Goal: Entertainment & Leisure: Browse casually

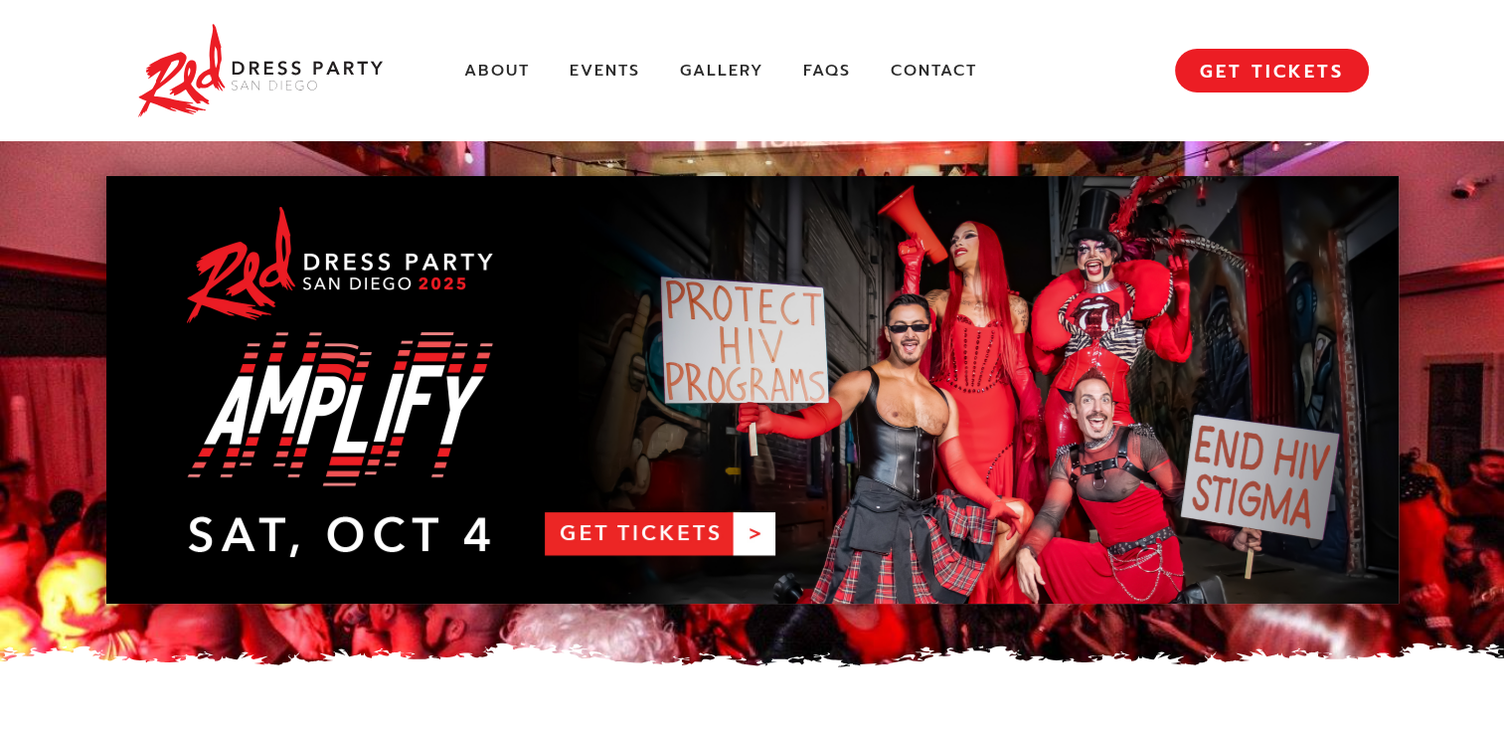
click at [725, 87] on div "About Events Gallery FAQs Contact MENU GET TICKETS" at bounding box center [752, 70] width 1233 height 141
click at [725, 76] on link "Gallery" at bounding box center [722, 71] width 84 height 21
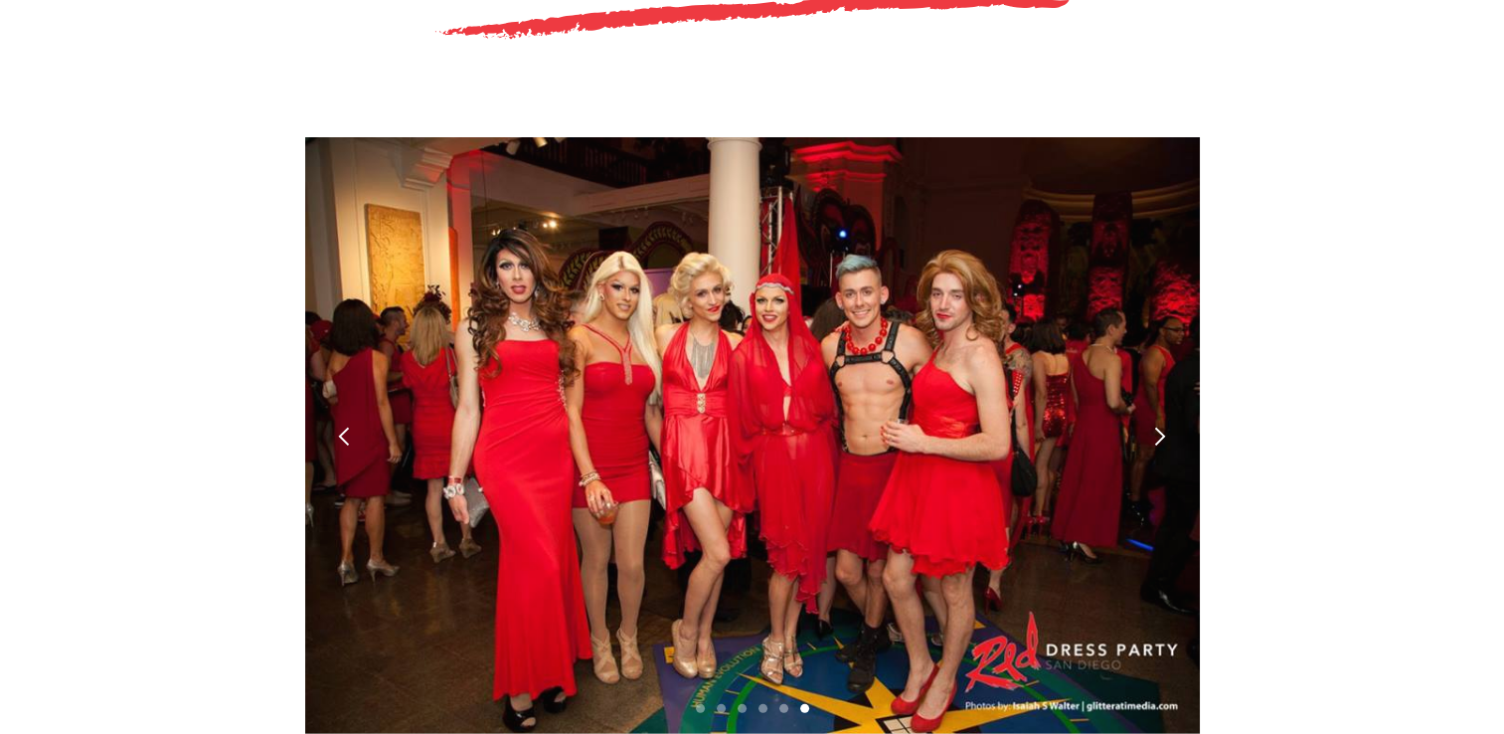
scroll to position [5565, 0]
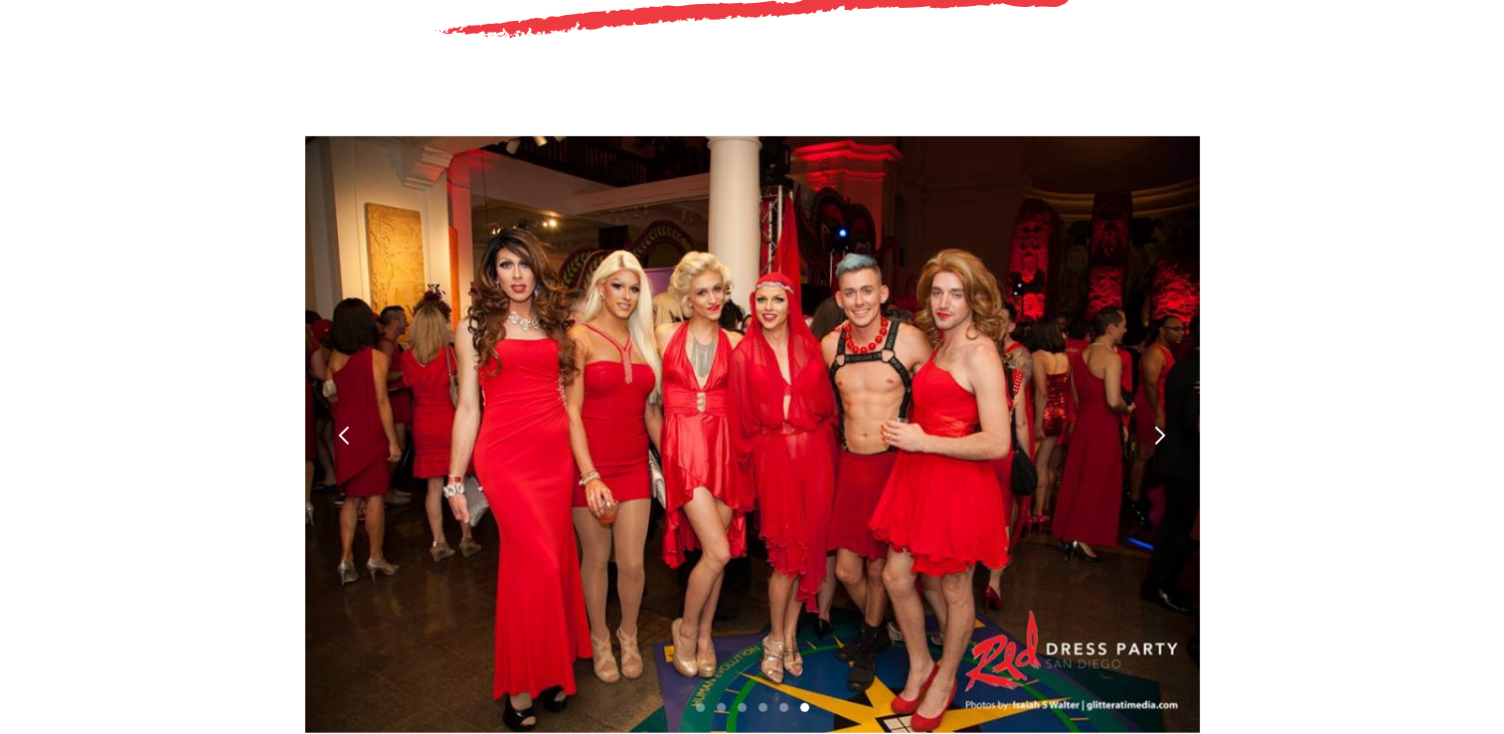
click at [1158, 425] on div "next slide" at bounding box center [1159, 435] width 21 height 21
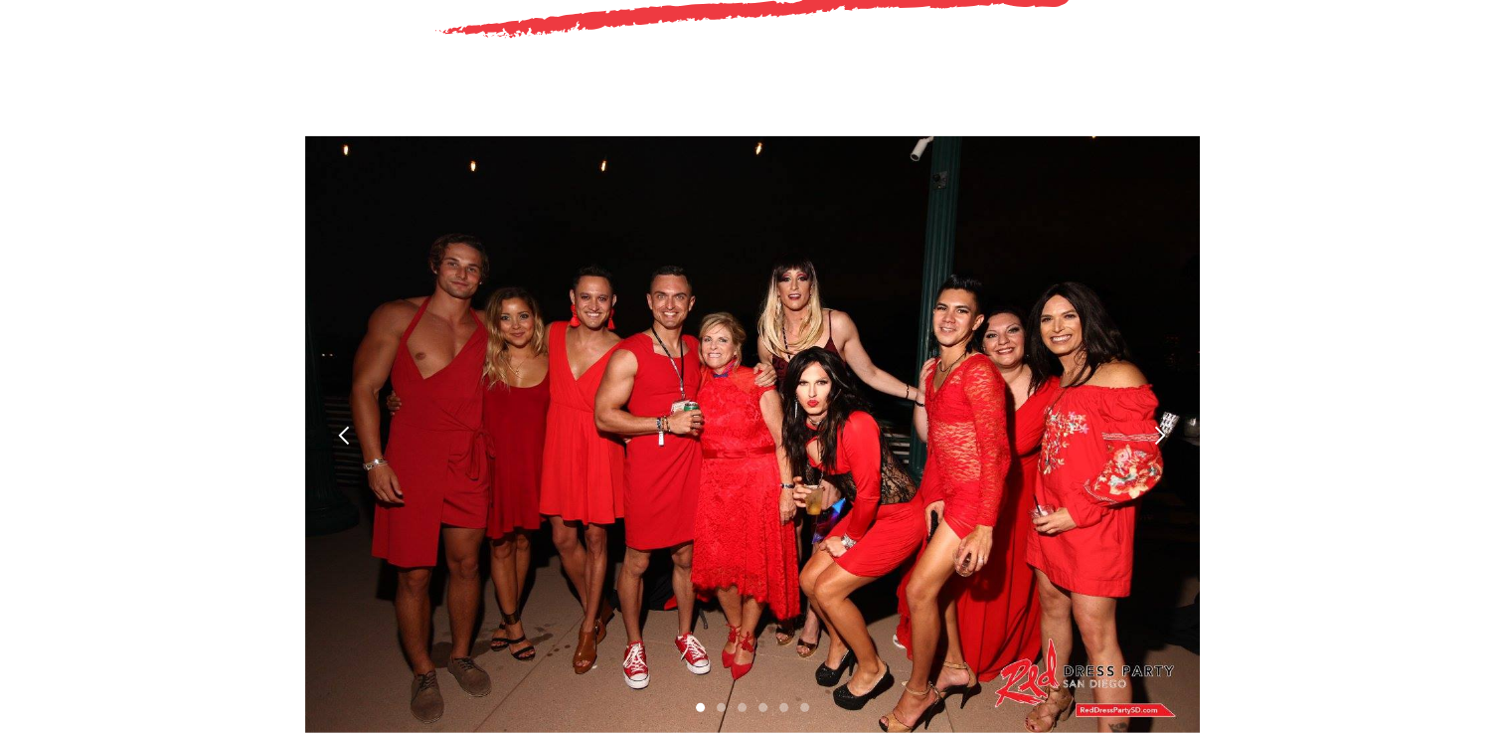
click at [1158, 425] on div "next slide" at bounding box center [1159, 435] width 21 height 21
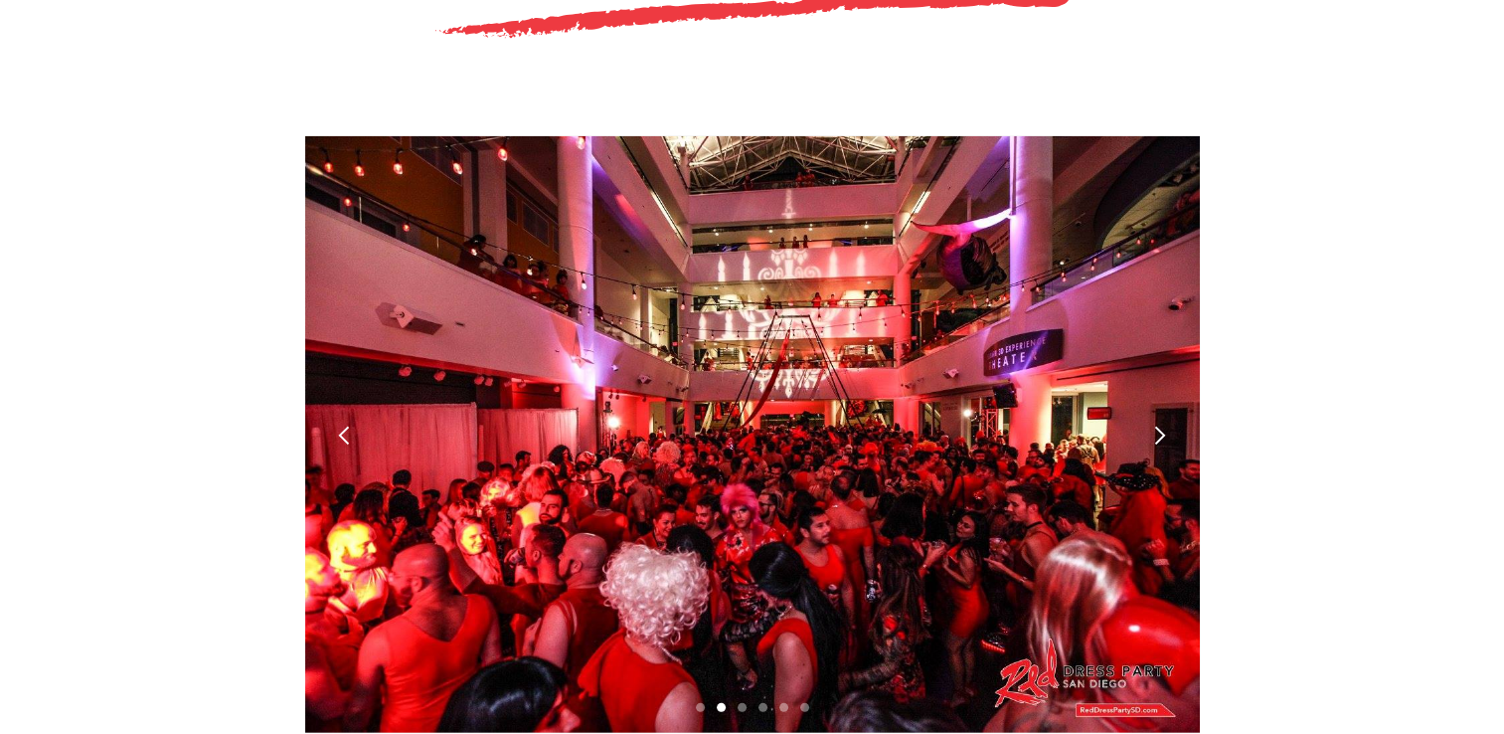
click at [1158, 425] on div "next slide" at bounding box center [1159, 435] width 21 height 21
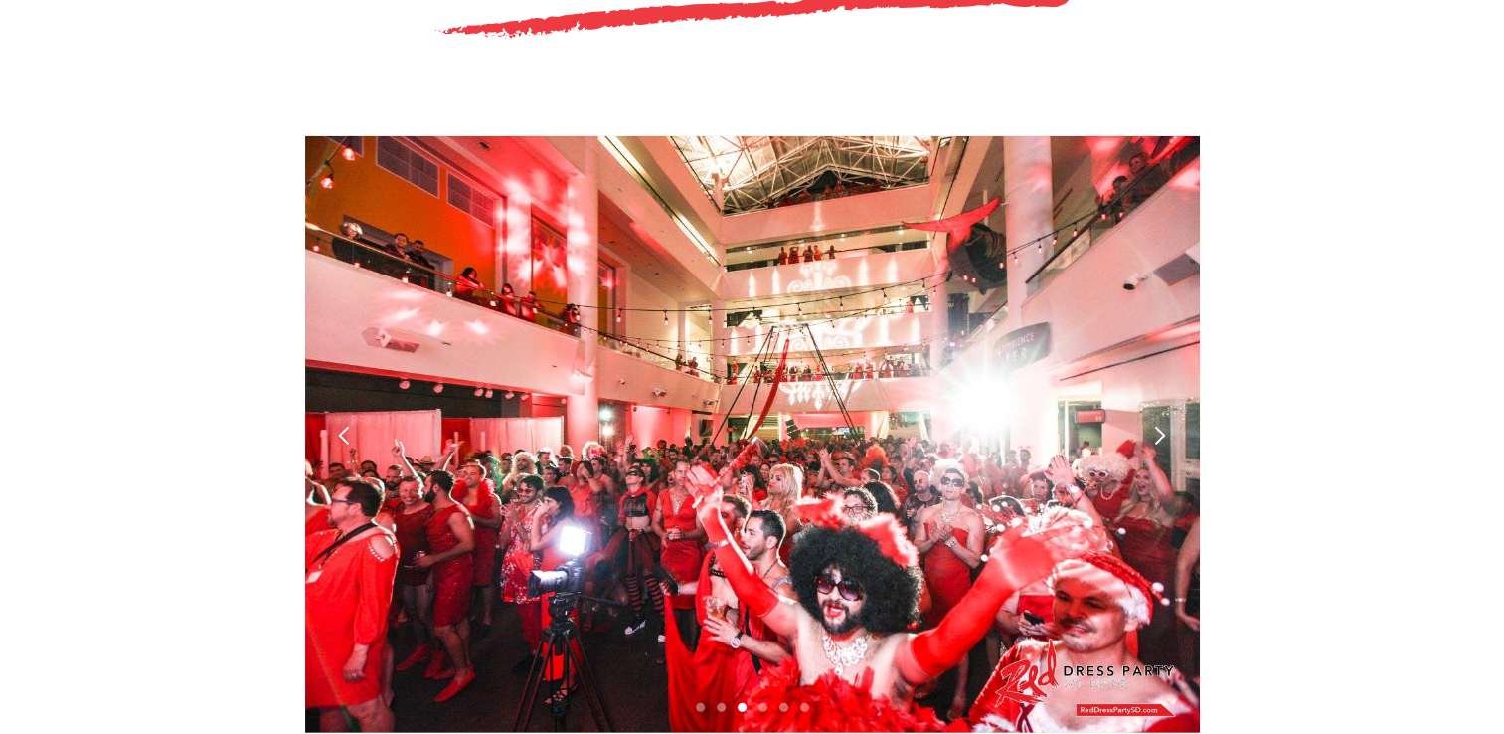
click at [1158, 425] on div "next slide" at bounding box center [1159, 435] width 21 height 21
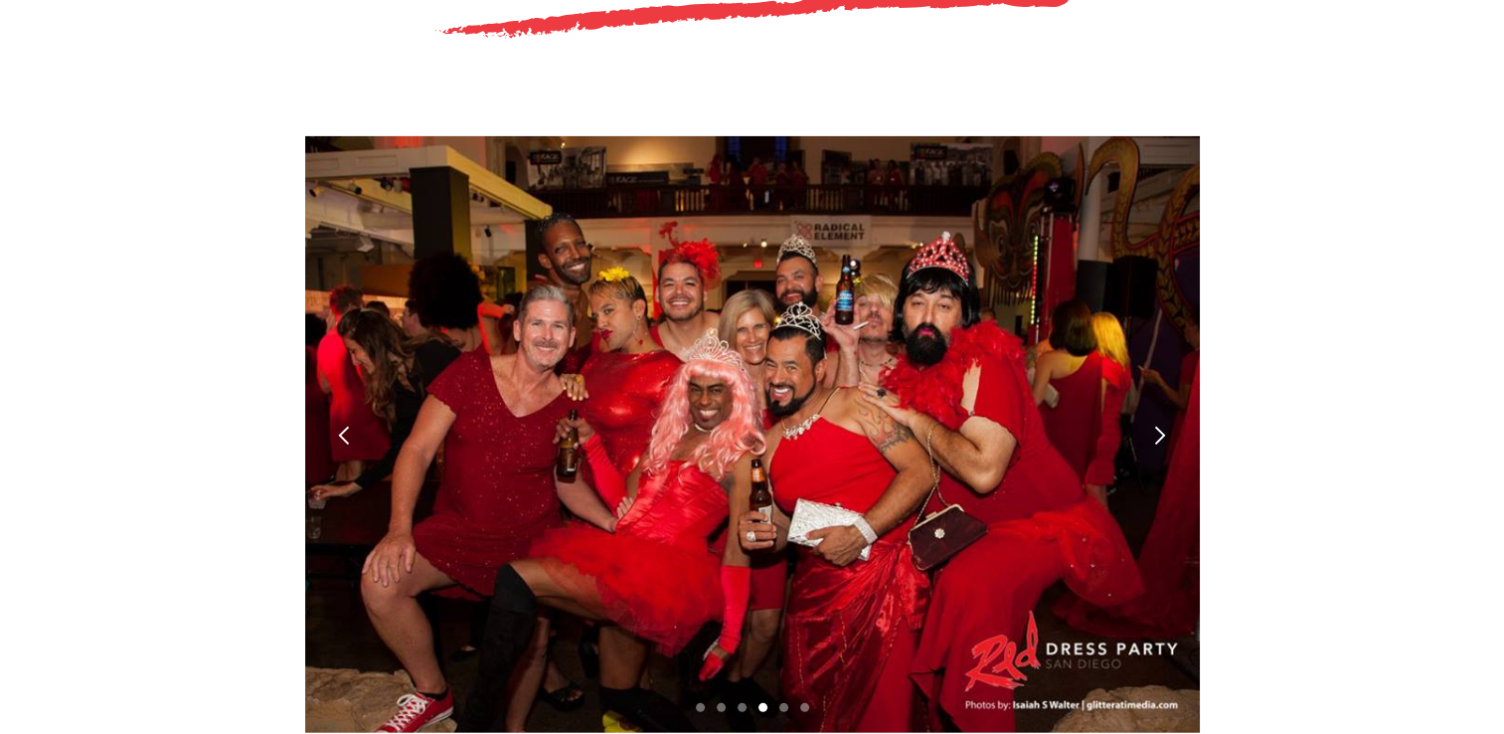
click at [1158, 425] on div "next slide" at bounding box center [1159, 435] width 21 height 21
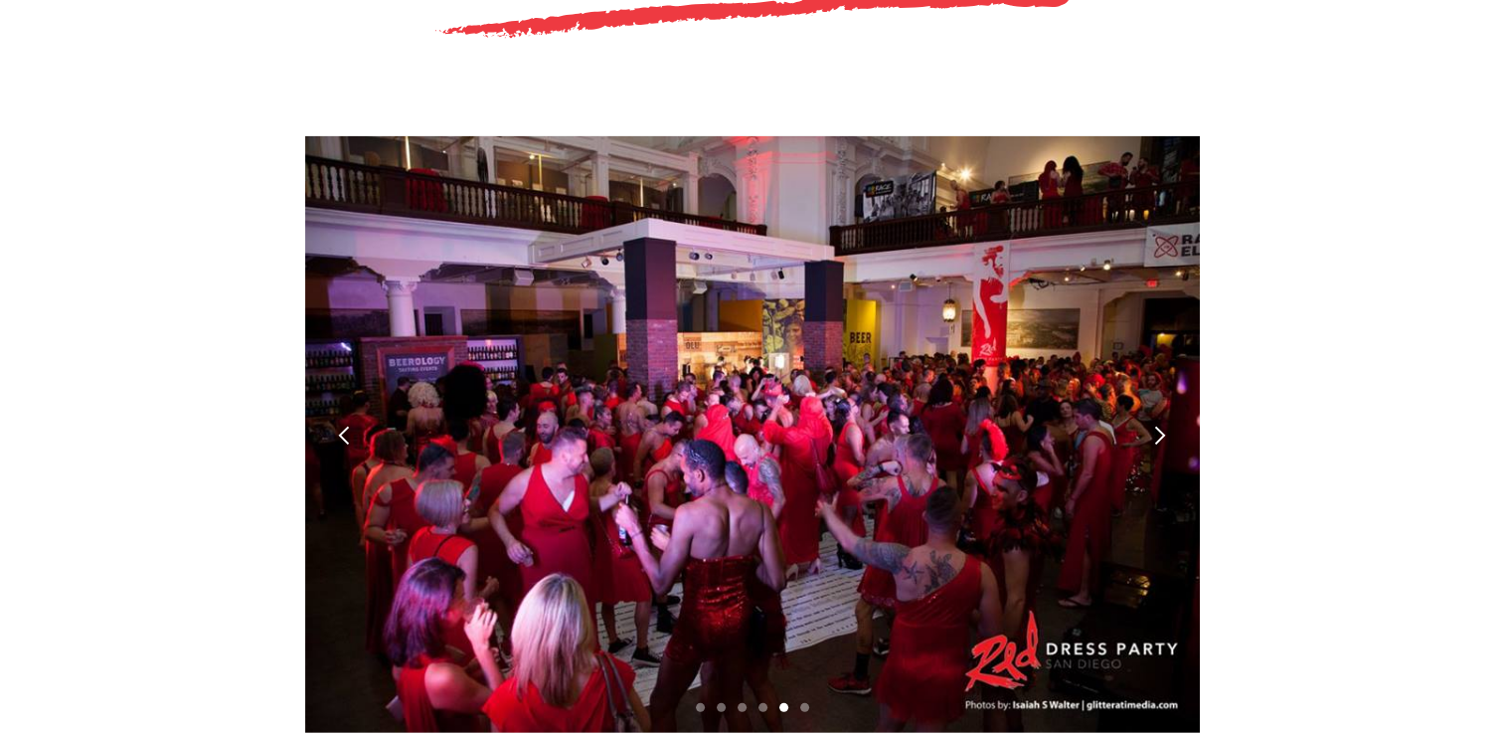
click at [1158, 425] on div "next slide" at bounding box center [1159, 435] width 21 height 21
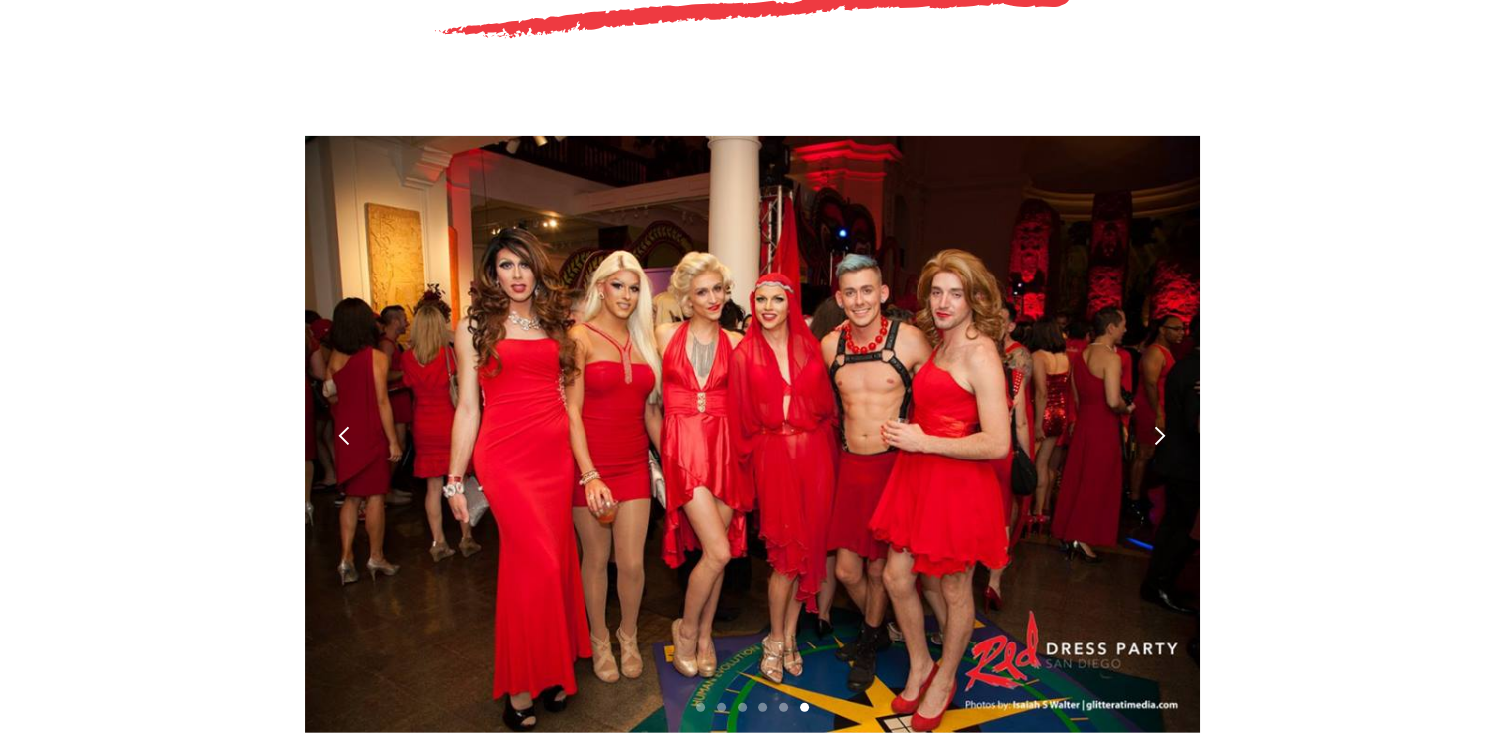
click at [1158, 425] on div "next slide" at bounding box center [1159, 435] width 21 height 21
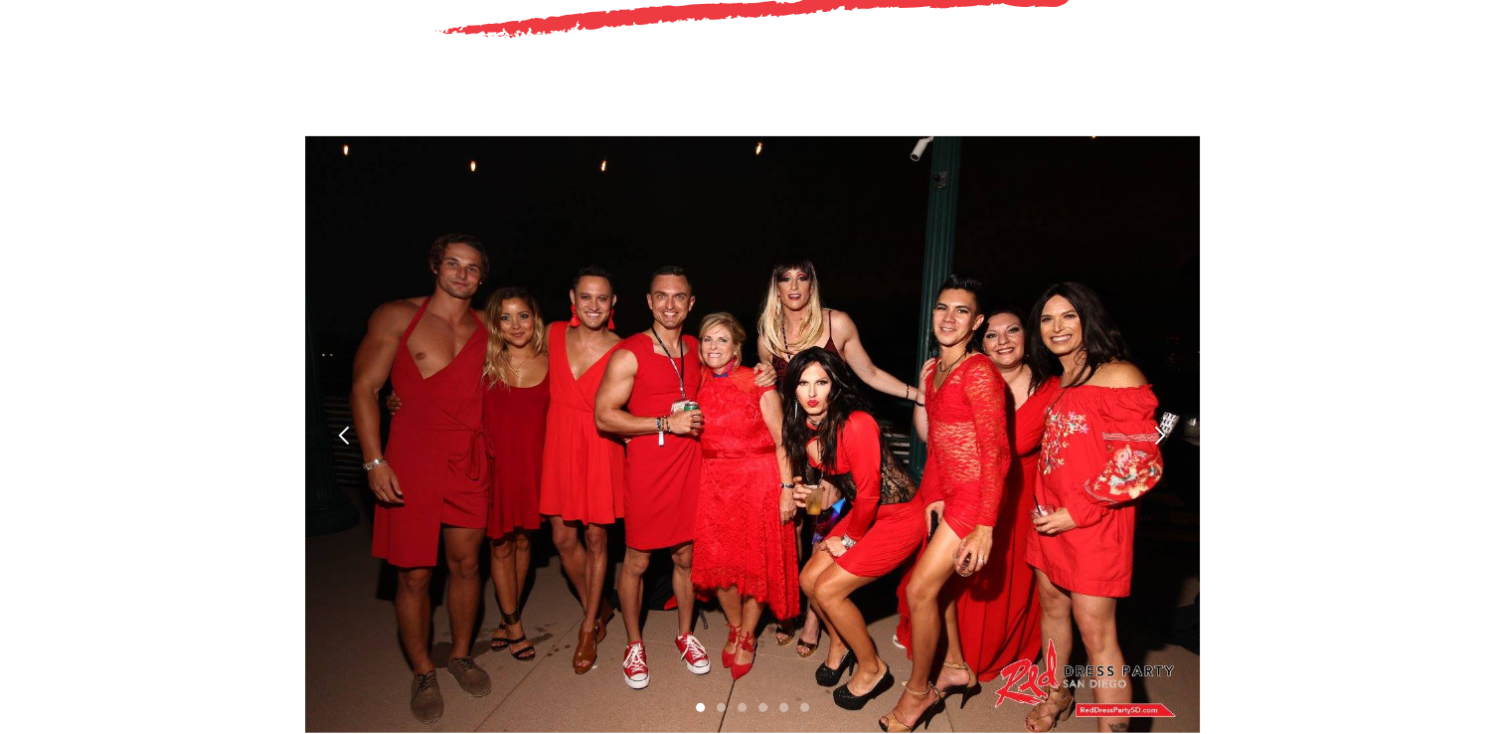
click at [1158, 425] on div "next slide" at bounding box center [1159, 435] width 21 height 21
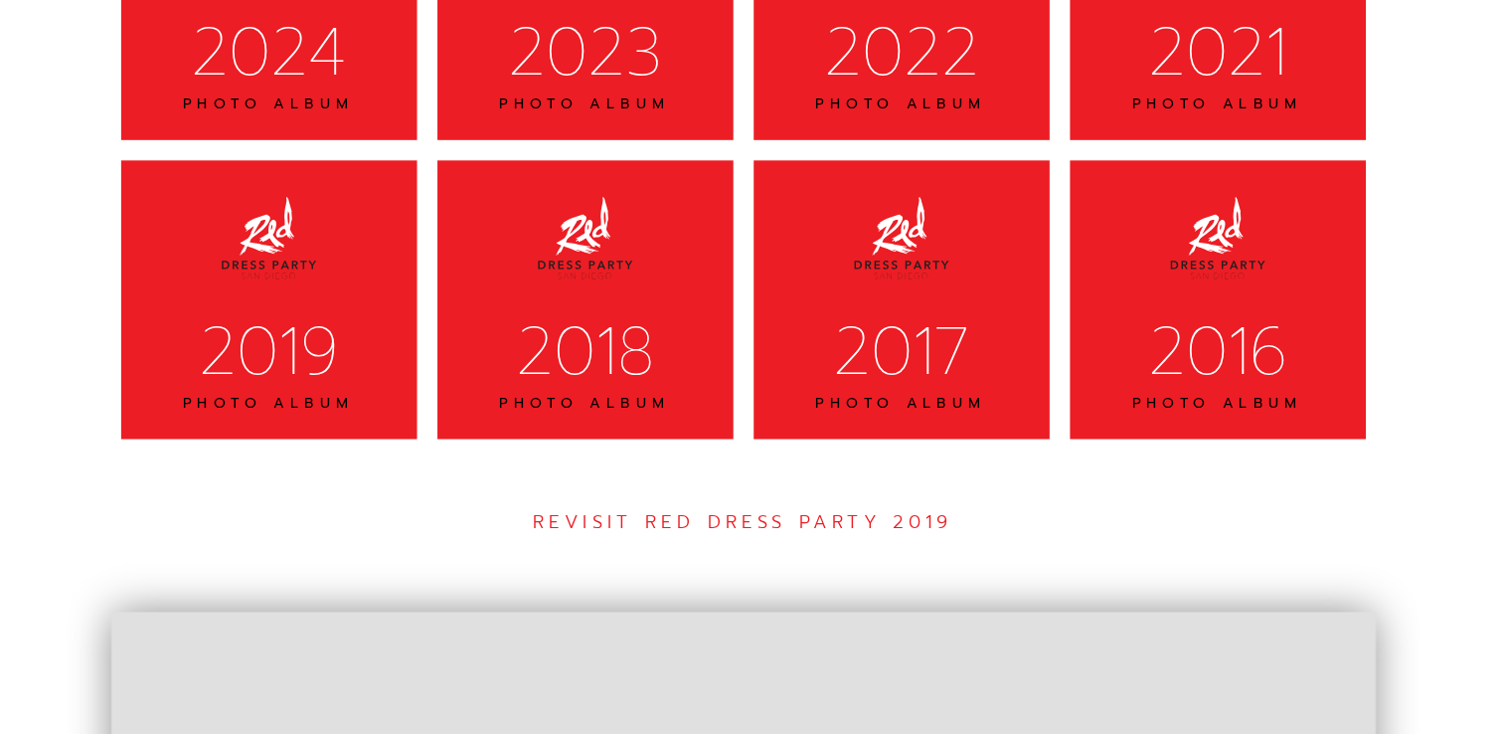
scroll to position [6550, 0]
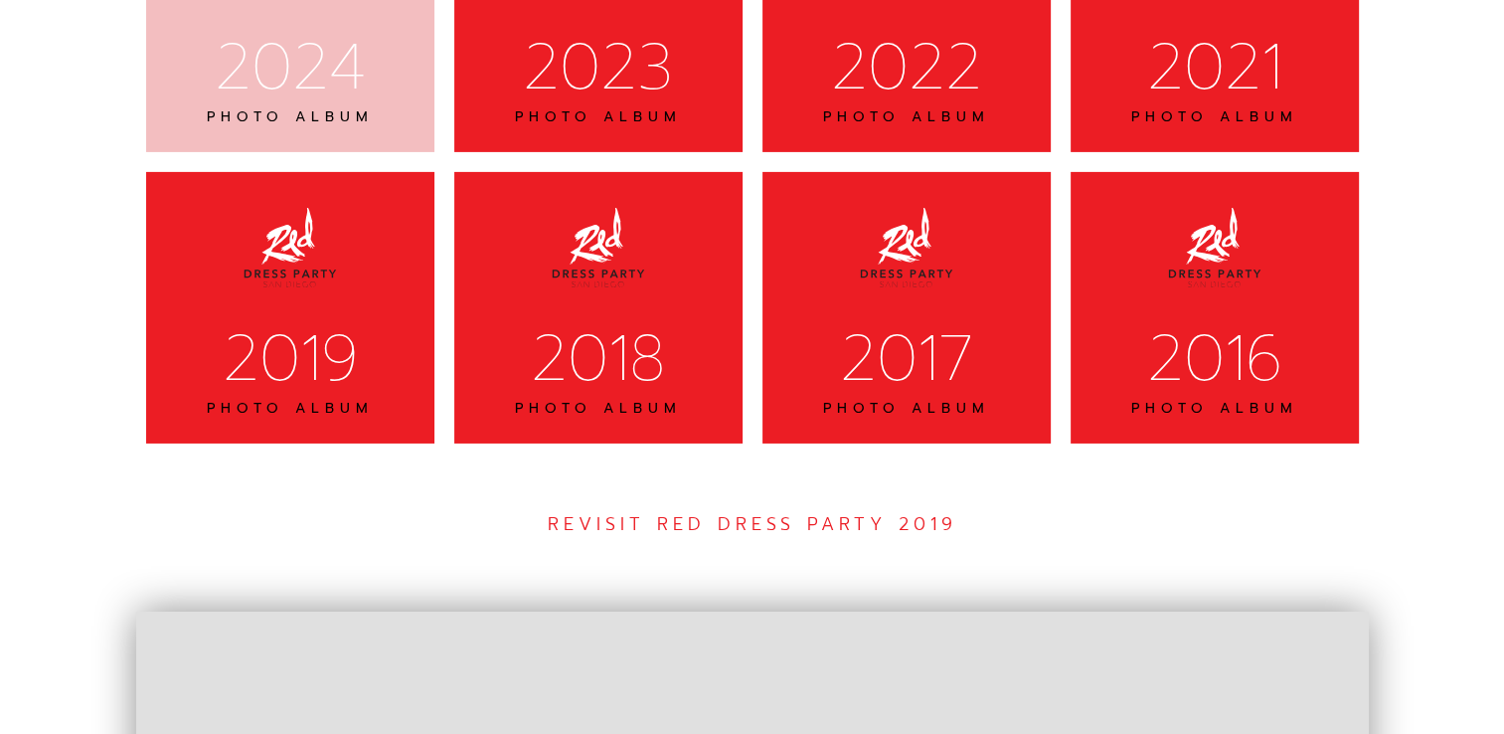
click at [384, 35] on div "2024 PHOTO ALBUM" at bounding box center [290, 16] width 288 height 271
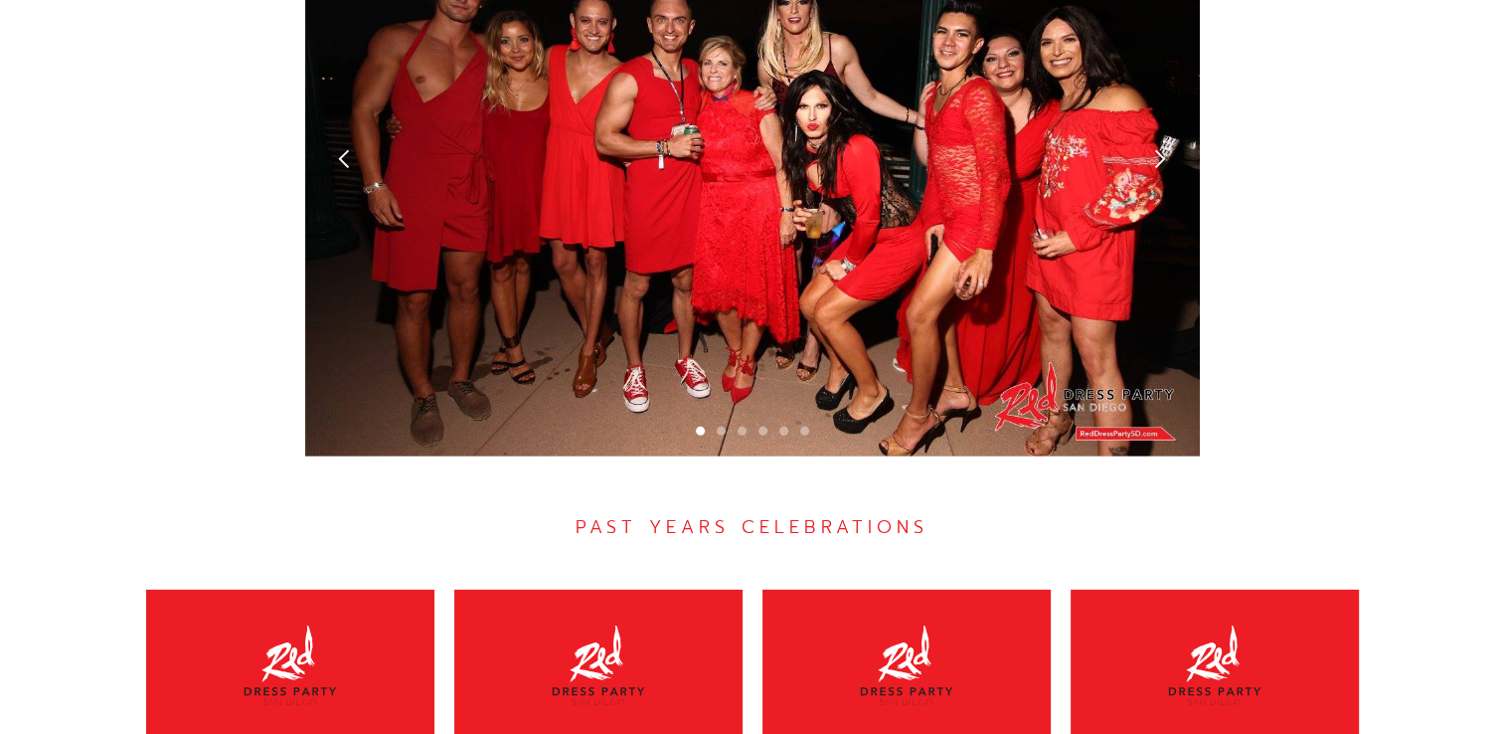
scroll to position [5881, 0]
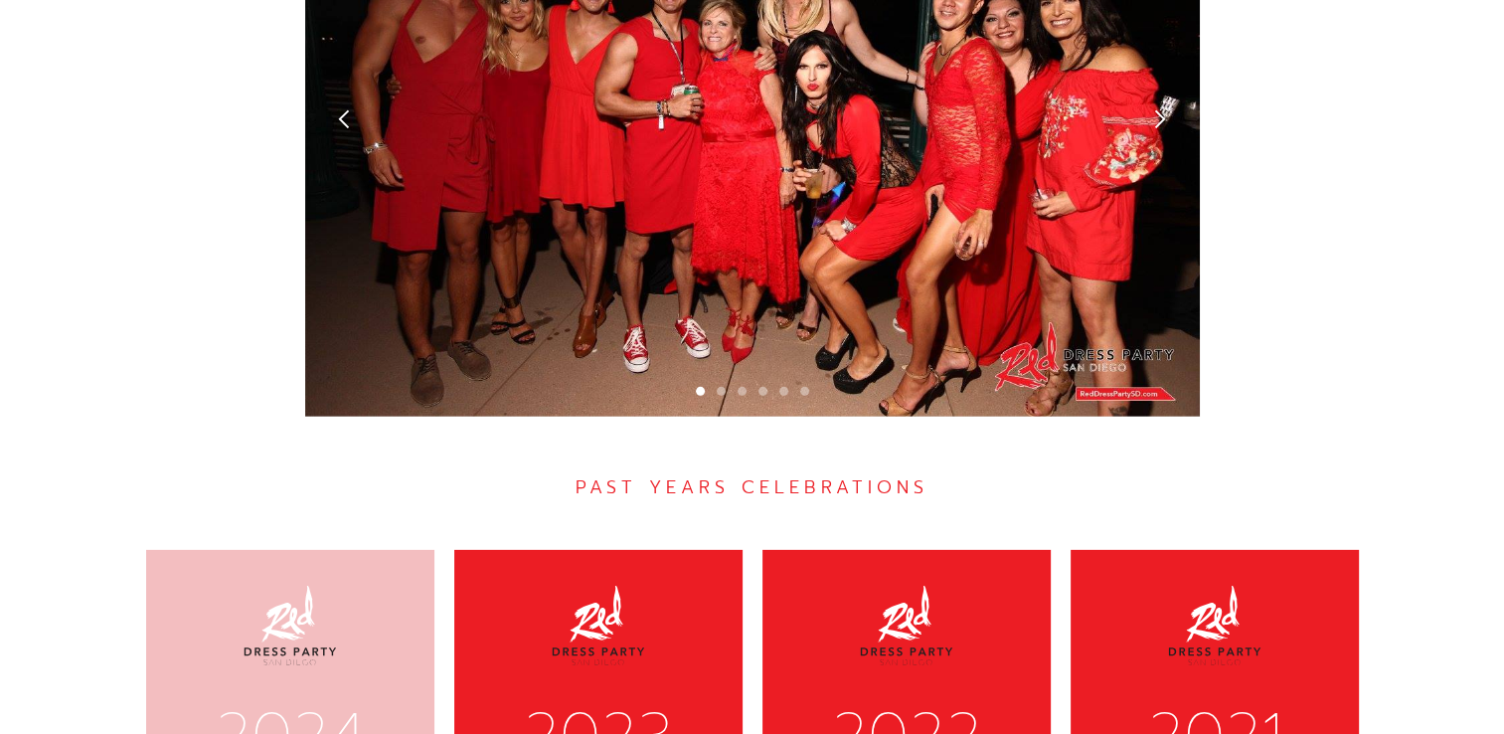
click at [372, 585] on div "2024 PHOTO ALBUM" at bounding box center [290, 685] width 288 height 271
